Goal: Task Accomplishment & Management: Manage account settings

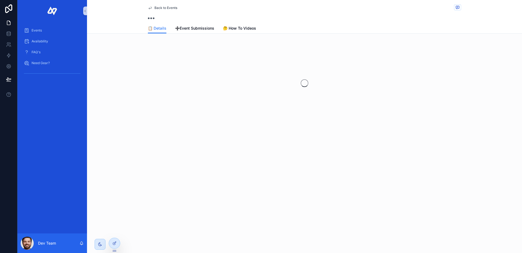
click at [114, 13] on div "Back to Events 📋 Details 📋 Details ➕Event Submissions 🤔 How To Videos" at bounding box center [304, 17] width 435 height 34
click at [157, 8] on span "Back to Events" at bounding box center [165, 8] width 23 height 4
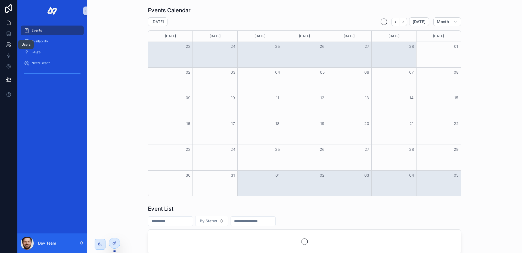
click at [10, 45] on icon at bounding box center [8, 44] width 5 height 5
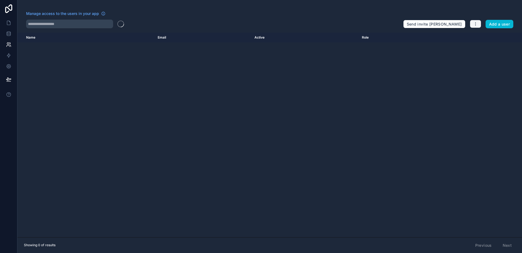
click at [478, 25] on button "button" at bounding box center [475, 24] width 11 height 8
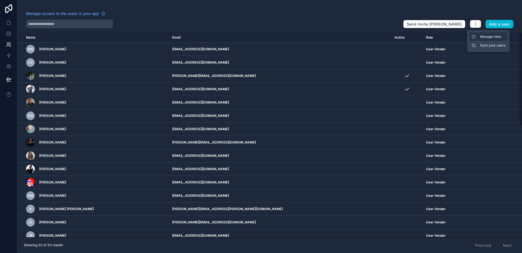
click at [485, 36] on link "Manage roles" at bounding box center [488, 36] width 38 height 9
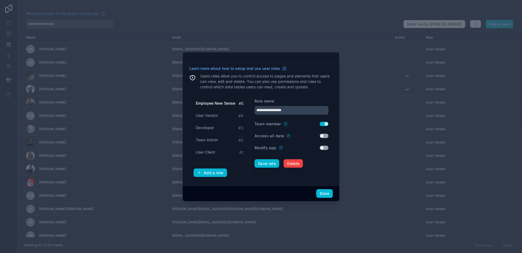
click at [305, 19] on div at bounding box center [261, 126] width 522 height 253
click at [318, 195] on button "Done" at bounding box center [324, 193] width 17 height 9
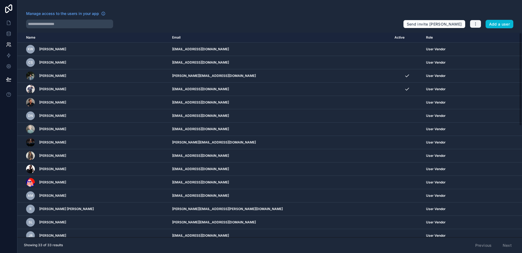
click at [477, 27] on button "button" at bounding box center [475, 24] width 11 height 8
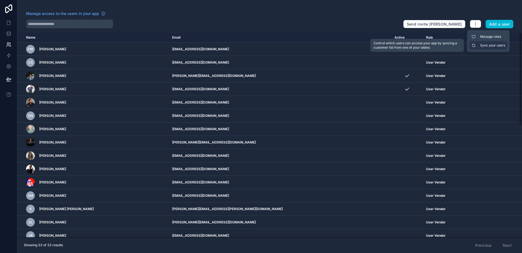
click at [483, 46] on link "Sync your users" at bounding box center [488, 45] width 38 height 9
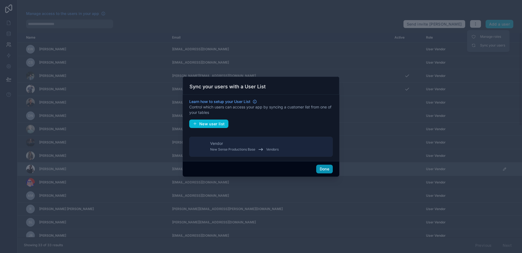
click at [324, 169] on button "Done" at bounding box center [324, 169] width 17 height 9
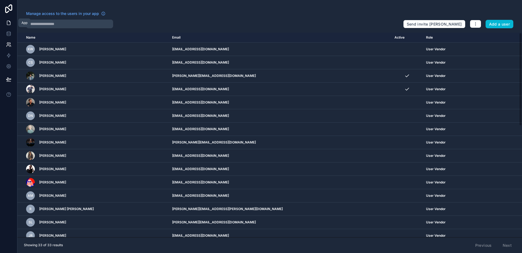
click at [12, 24] on link at bounding box center [8, 22] width 17 height 11
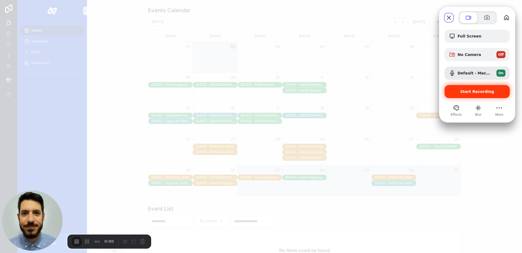
click at [473, 91] on span "Start Recording" at bounding box center [477, 91] width 34 height 4
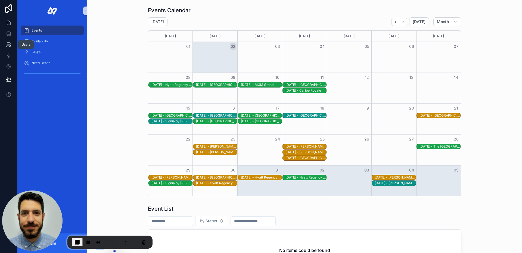
click at [10, 45] on icon at bounding box center [8, 44] width 5 height 5
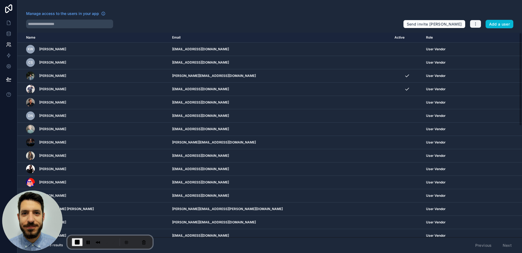
click at [476, 24] on icon "button" at bounding box center [475, 24] width 4 height 4
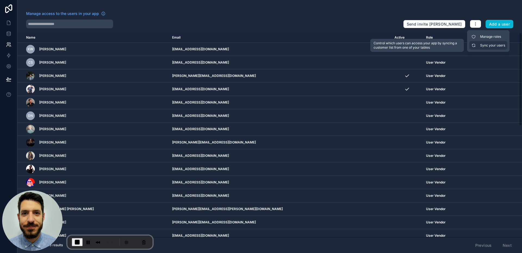
click at [494, 47] on link "Sync your users" at bounding box center [488, 45] width 38 height 9
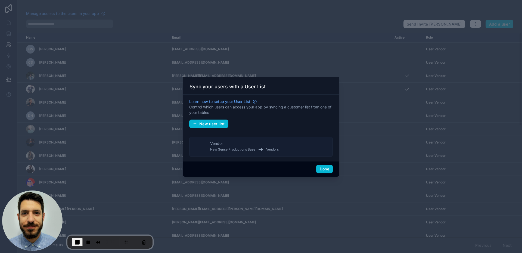
click at [246, 148] on span "New Sense Productions Base" at bounding box center [232, 149] width 45 height 4
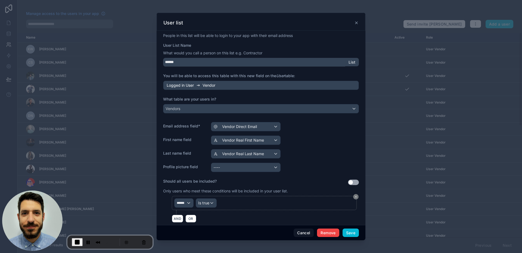
click at [355, 21] on icon at bounding box center [356, 23] width 4 height 4
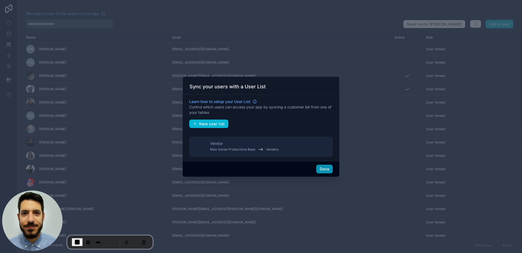
click at [321, 169] on button "Done" at bounding box center [324, 169] width 17 height 9
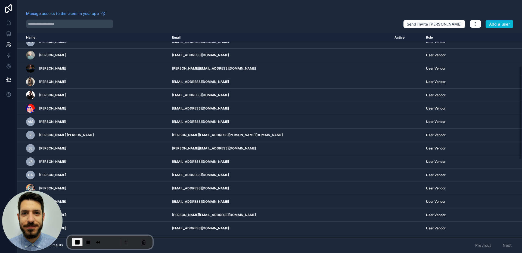
scroll to position [245, 0]
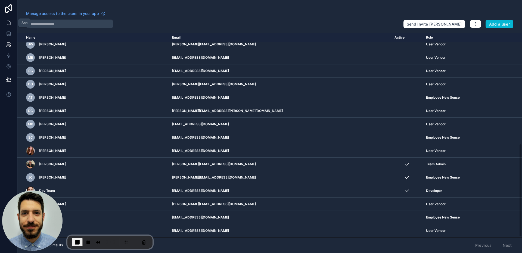
click at [5, 22] on link at bounding box center [8, 22] width 17 height 11
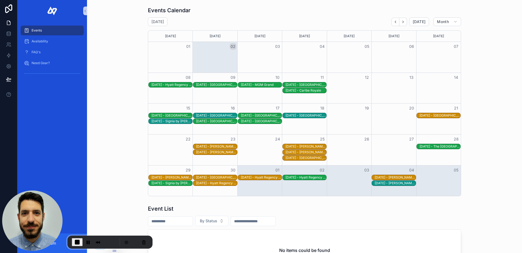
click at [106, 88] on div "Events Calendar [DATE] [DATE] Month [DATE] [DATE] [DATE] [DATE] [DATE] [DATE] […" at bounding box center [304, 101] width 426 height 194
click at [9, 42] on icon at bounding box center [8, 44] width 5 height 5
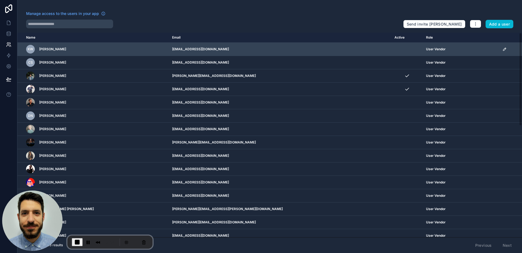
click at [503, 51] on icon "scrollable content" at bounding box center [504, 49] width 3 height 3
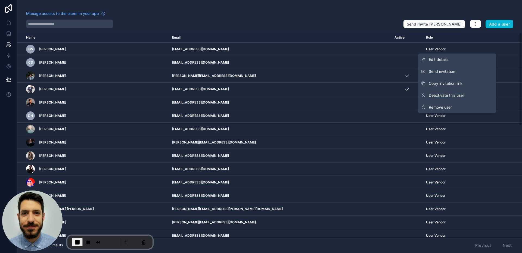
click at [337, 15] on div "Manage access to the users in your app" at bounding box center [212, 15] width 373 height 9
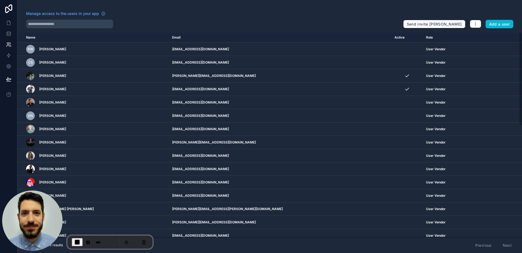
click at [291, 22] on div at bounding box center [212, 24] width 373 height 9
click at [11, 24] on icon at bounding box center [8, 22] width 5 height 5
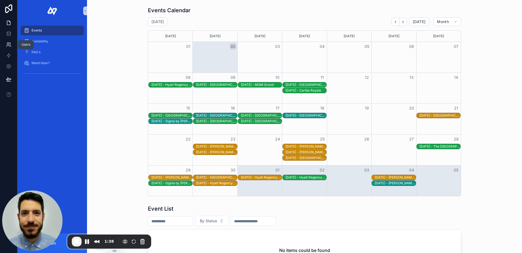
click at [10, 47] on icon at bounding box center [8, 44] width 5 height 5
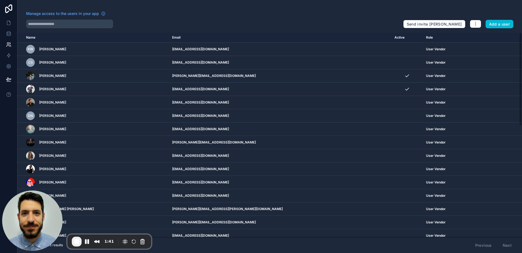
scroll to position [245, 0]
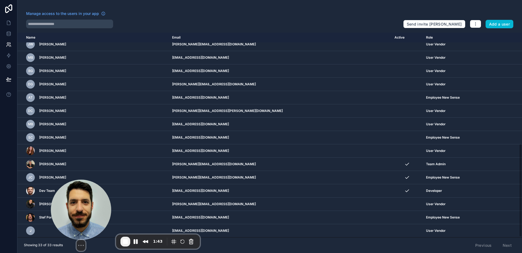
drag, startPoint x: 37, startPoint y: 209, endPoint x: 86, endPoint y: 232, distance: 54.0
click at [86, 232] on img at bounding box center [81, 210] width 60 height 60
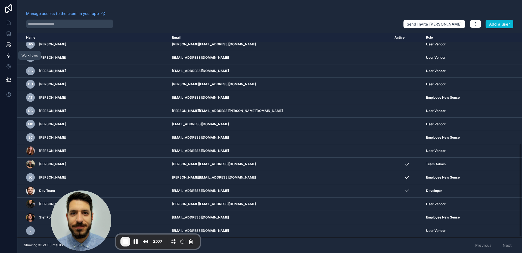
click at [7, 58] on link at bounding box center [8, 55] width 17 height 11
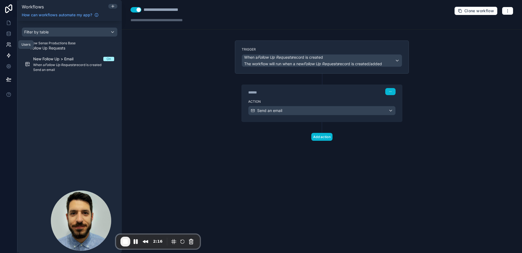
click at [9, 43] on icon at bounding box center [8, 44] width 5 height 5
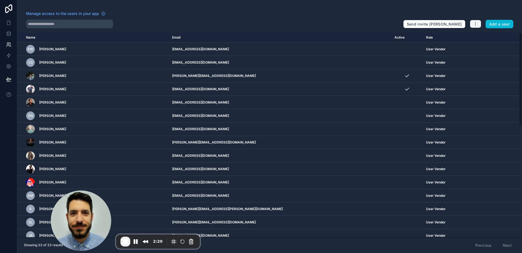
click at [473, 21] on button "button" at bounding box center [475, 24] width 11 height 8
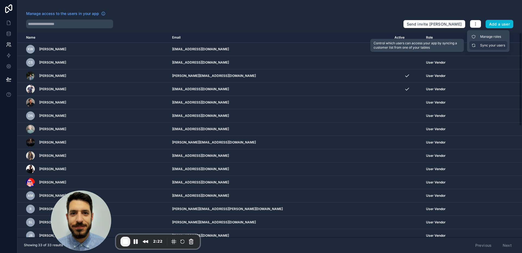
click at [493, 44] on link "Sync your users" at bounding box center [488, 45] width 38 height 9
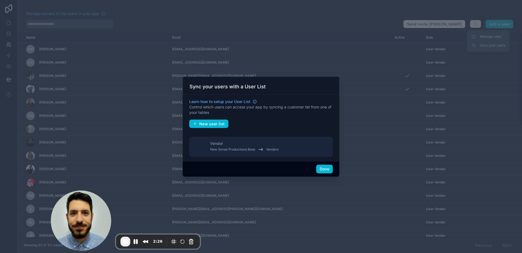
click at [265, 53] on div at bounding box center [261, 126] width 522 height 253
click at [326, 170] on button "Done" at bounding box center [324, 169] width 17 height 9
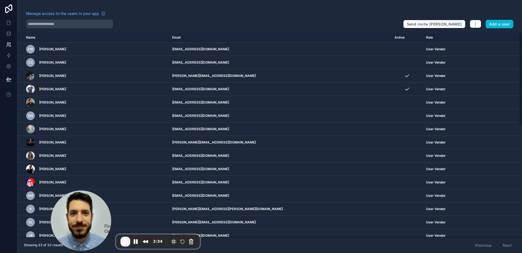
click at [125, 241] on span "End Recording" at bounding box center [125, 241] width 7 height 7
